Goal: Find contact information: Find contact information

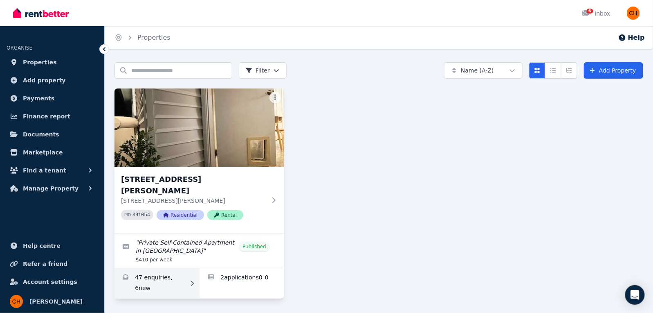
click at [185, 274] on link "Enquiries for 4 Hudson Ct, Ashburton" at bounding box center [157, 283] width 85 height 30
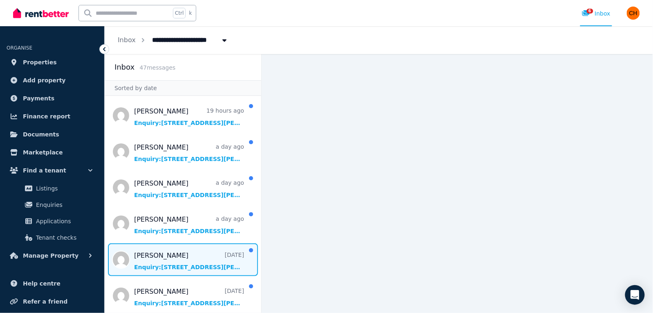
click at [175, 263] on span "Message list" at bounding box center [183, 259] width 157 height 33
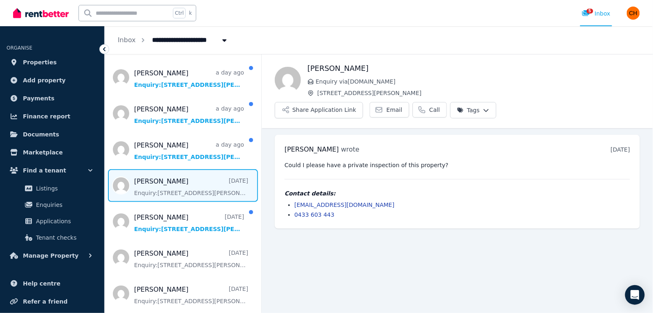
scroll to position [91, 0]
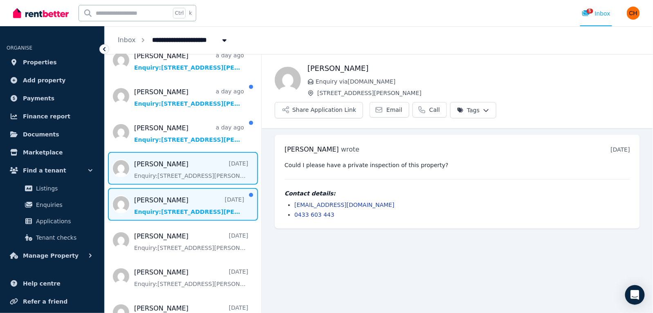
click at [178, 212] on span "Message list" at bounding box center [183, 204] width 157 height 33
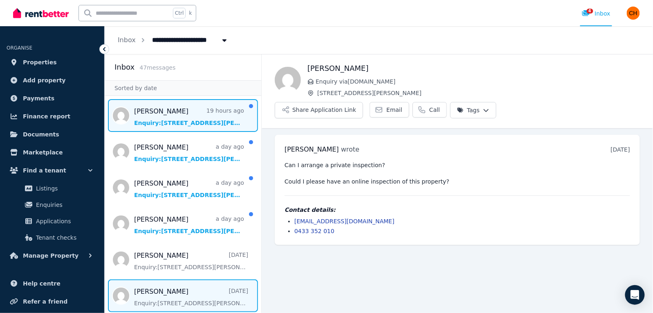
click at [194, 119] on span "Message list" at bounding box center [183, 115] width 157 height 33
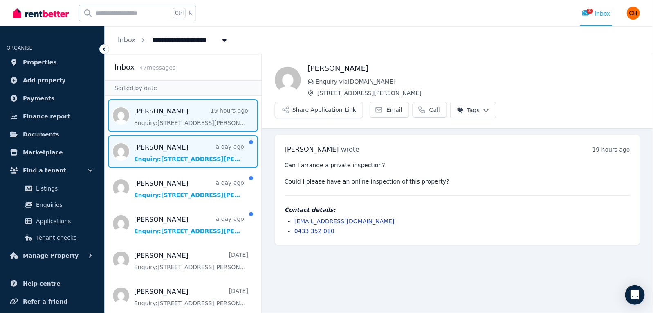
click at [180, 158] on span "Message list" at bounding box center [183, 151] width 157 height 33
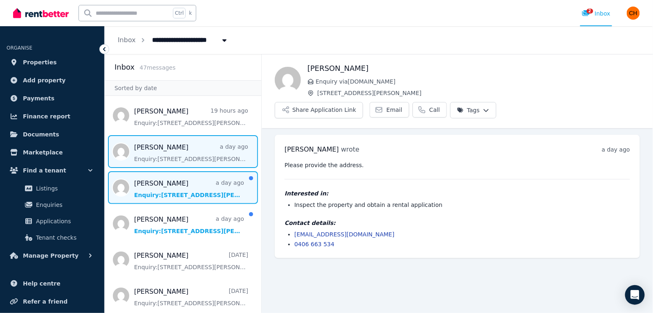
click at [175, 189] on span "Message list" at bounding box center [183, 187] width 157 height 33
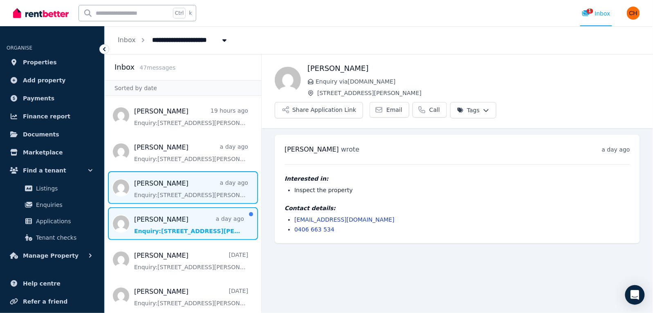
click at [167, 227] on span "Message list" at bounding box center [183, 223] width 157 height 33
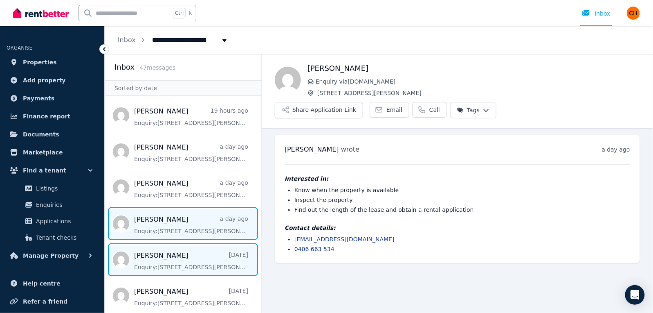
click at [167, 258] on span "Message list" at bounding box center [183, 259] width 157 height 33
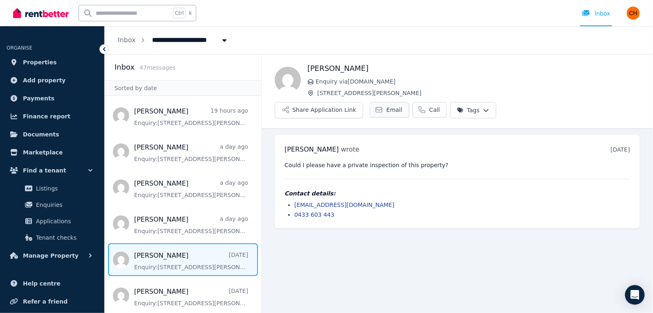
click at [410, 102] on link "Email" at bounding box center [390, 110] width 40 height 16
drag, startPoint x: 375, startPoint y: 182, endPoint x: 294, endPoint y: 185, distance: 81.1
click at [295, 200] on li "[EMAIL_ADDRESS][DOMAIN_NAME]" at bounding box center [463, 204] width 336 height 8
copy link "[EMAIL_ADDRESS][DOMAIN_NAME]"
click at [358, 222] on main "Back [PERSON_NAME] Enquiry via [DOMAIN_NAME] [STREET_ADDRESS][PERSON_NAME] Shar…" at bounding box center [458, 183] width 392 height 259
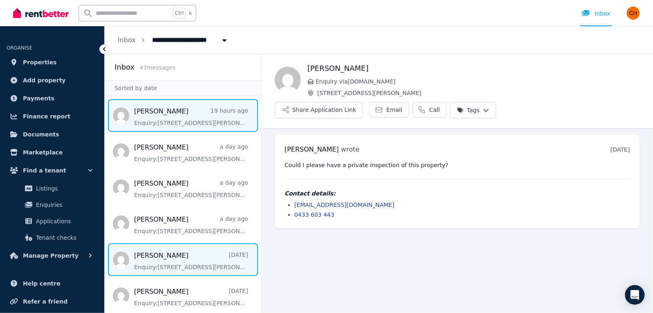
click at [170, 115] on span "Message list" at bounding box center [183, 115] width 157 height 33
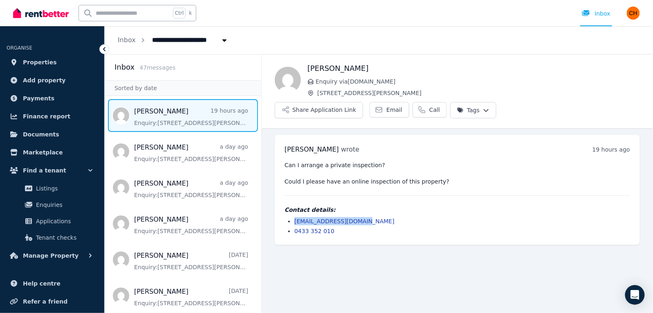
drag, startPoint x: 366, startPoint y: 200, endPoint x: 293, endPoint y: 198, distance: 72.4
click at [293, 217] on ul "[EMAIL_ADDRESS][DOMAIN_NAME] 0433 352 010" at bounding box center [458, 226] width 346 height 18
copy link "[EMAIL_ADDRESS][DOMAIN_NAME]"
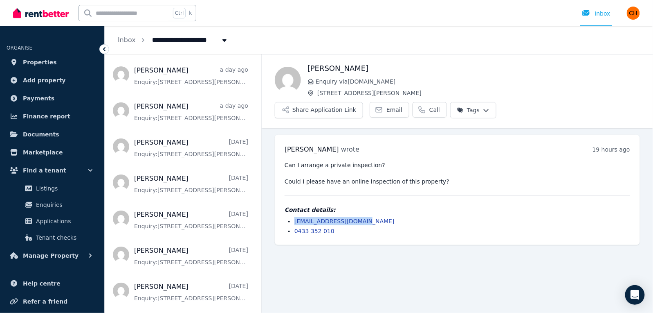
scroll to position [130, 0]
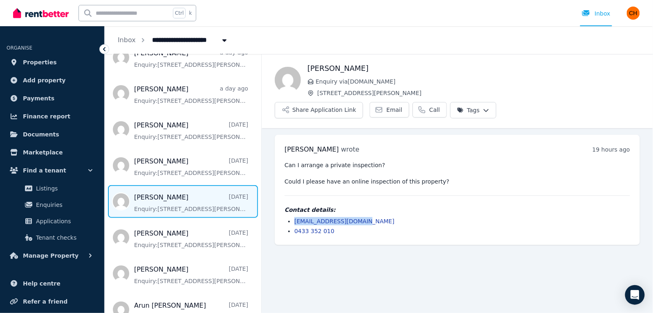
click at [170, 206] on span "Message list" at bounding box center [183, 201] width 157 height 33
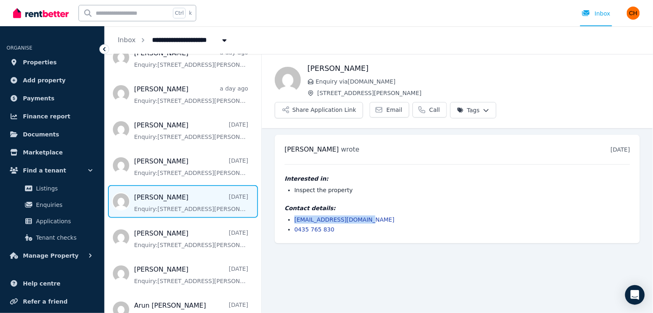
drag, startPoint x: 375, startPoint y: 195, endPoint x: 291, endPoint y: 195, distance: 84.3
click at [291, 215] on ul "[EMAIL_ADDRESS][DOMAIN_NAME] 0435 765 830" at bounding box center [458, 224] width 346 height 18
copy link "[EMAIL_ADDRESS][DOMAIN_NAME]"
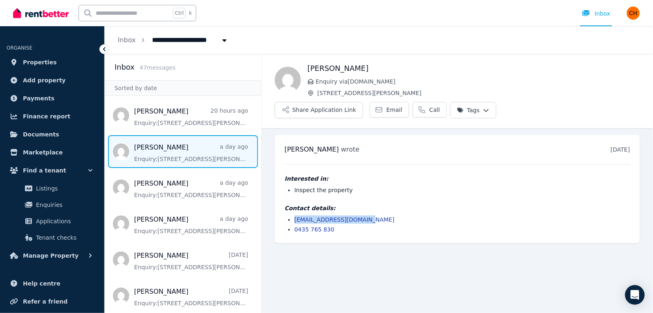
click at [176, 155] on span "Message list" at bounding box center [183, 151] width 157 height 33
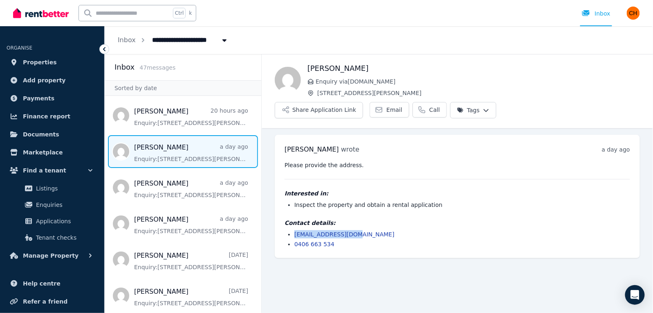
drag, startPoint x: 350, startPoint y: 212, endPoint x: 293, endPoint y: 212, distance: 56.5
click at [293, 230] on ul "[EMAIL_ADDRESS][DOMAIN_NAME] 0406 663 534" at bounding box center [458, 239] width 346 height 18
copy link "[EMAIL_ADDRESS][DOMAIN_NAME]"
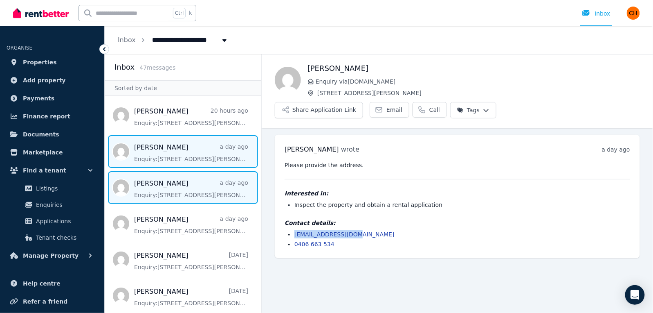
click at [180, 193] on span "Message list" at bounding box center [183, 187] width 157 height 33
